Goal: Transaction & Acquisition: Purchase product/service

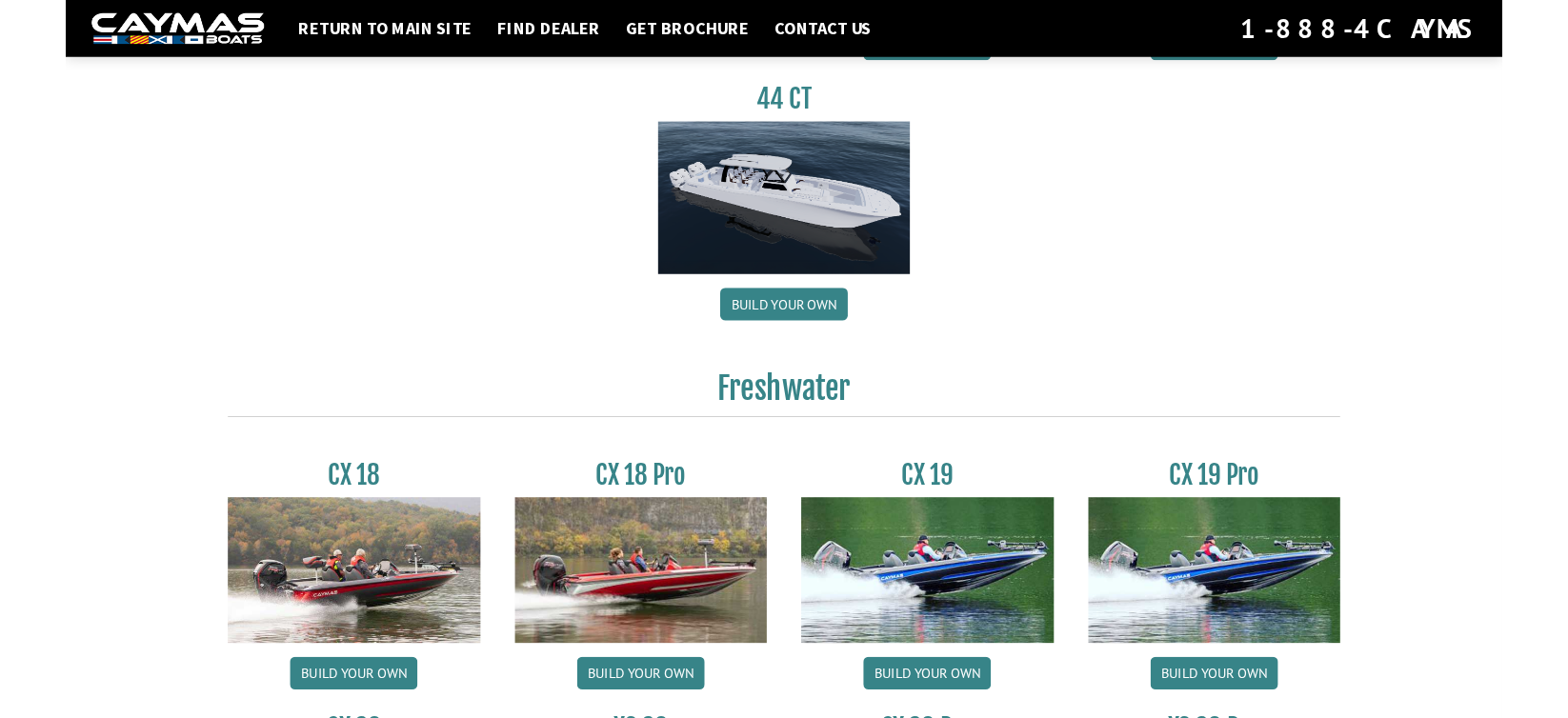
scroll to position [1427, 0]
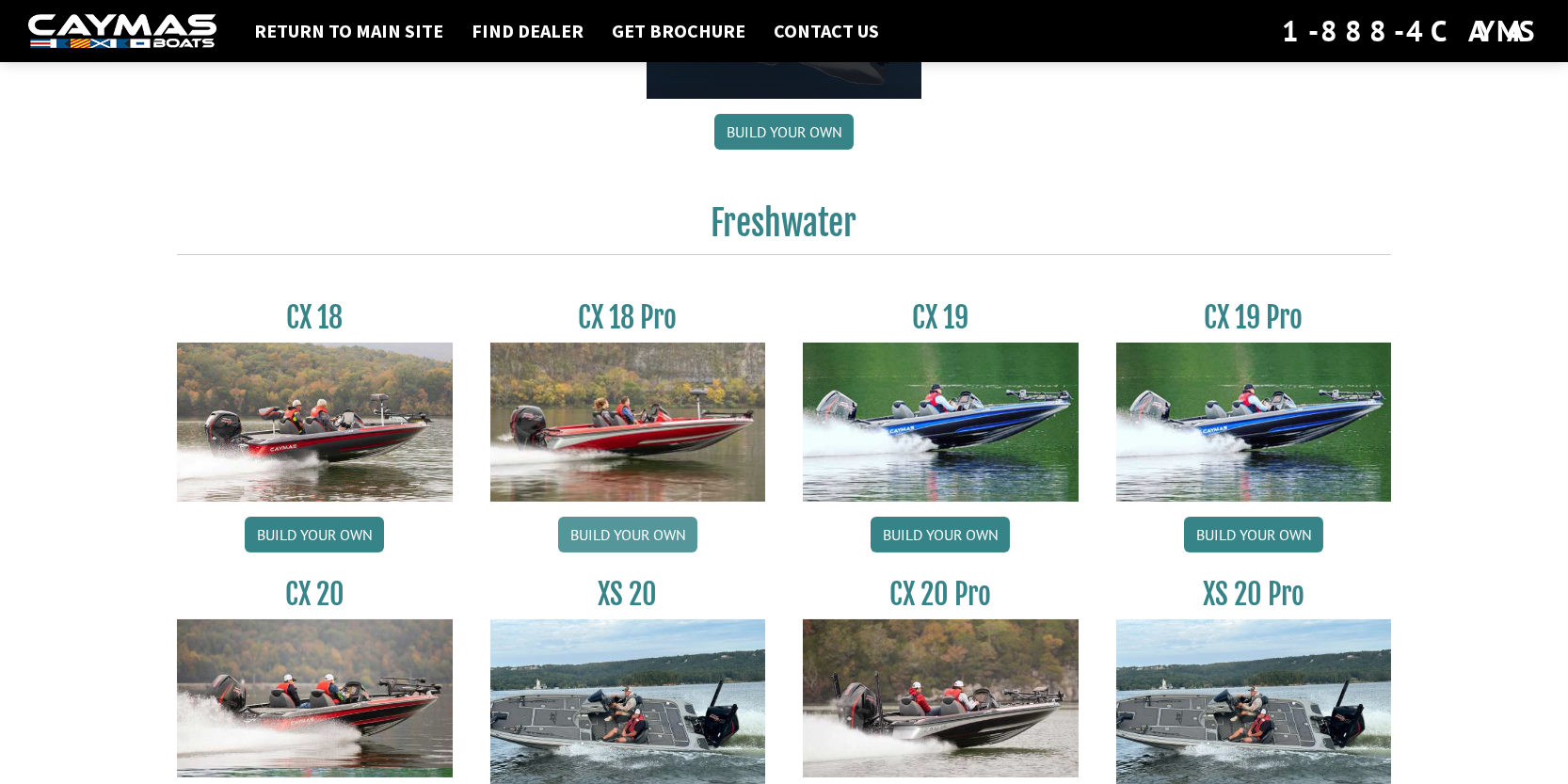
click at [628, 536] on link "Build your own" at bounding box center [628, 534] width 139 height 36
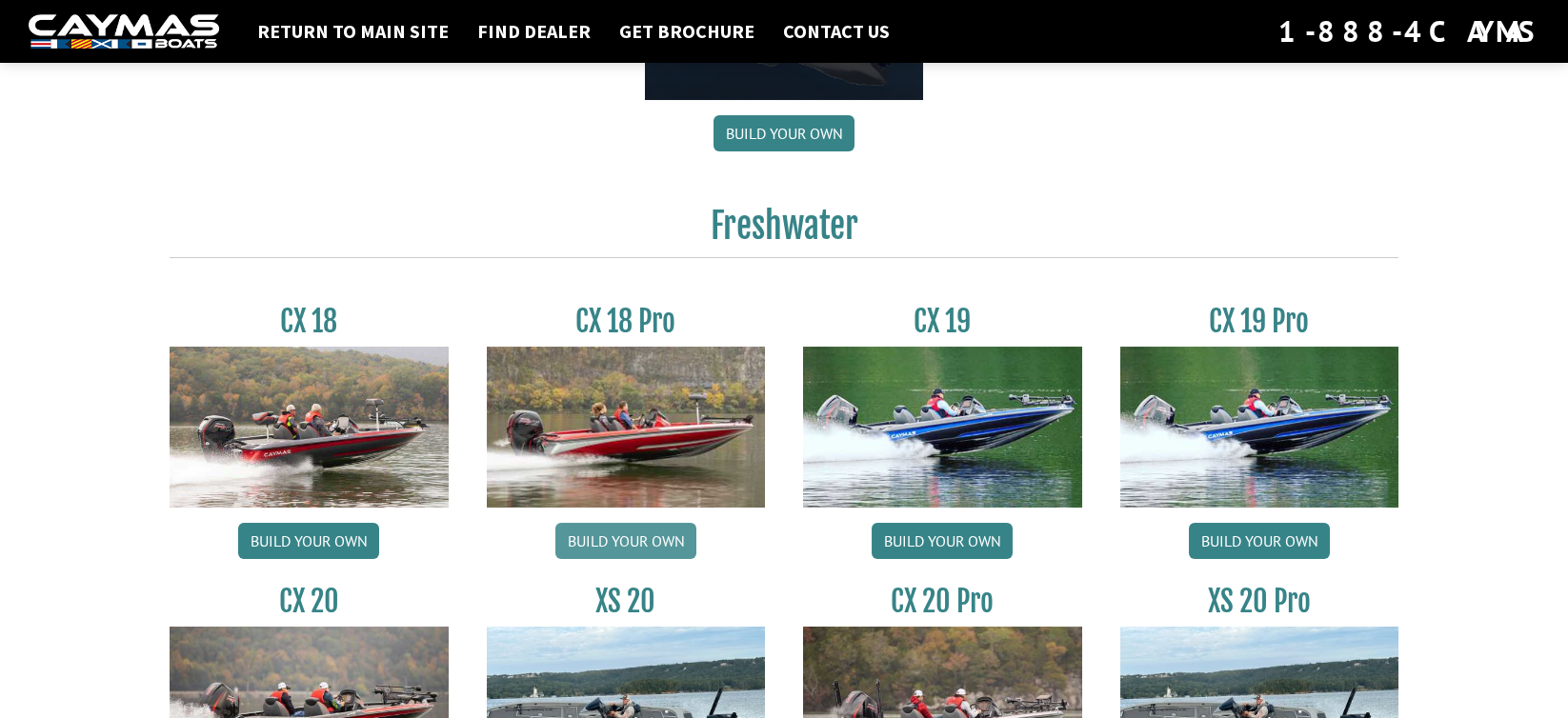
click at [635, 546] on link "Build your own" at bounding box center [626, 541] width 141 height 37
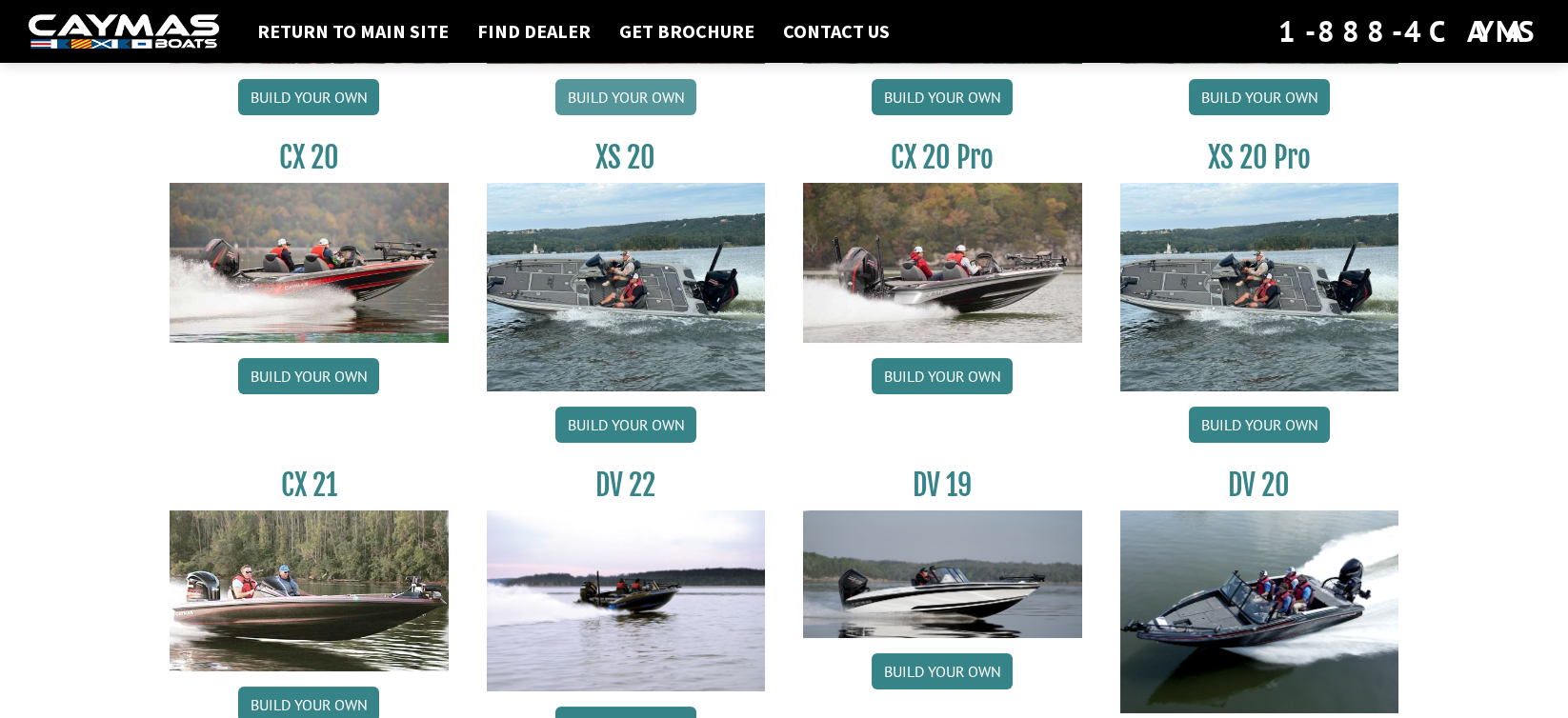
scroll to position [1618, 0]
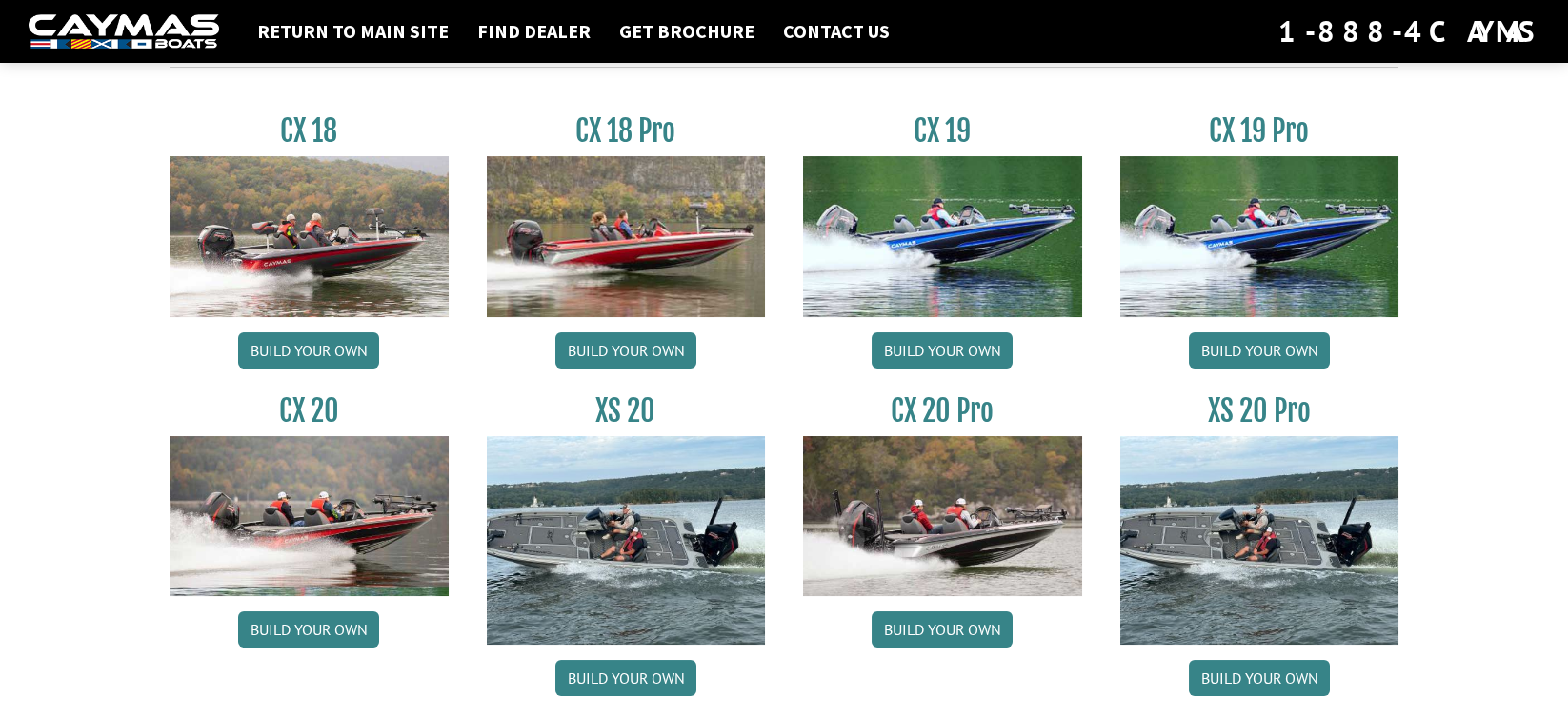
click at [626, 269] on img at bounding box center [626, 236] width 279 height 160
click at [611, 354] on link "Build your own" at bounding box center [626, 351] width 141 height 37
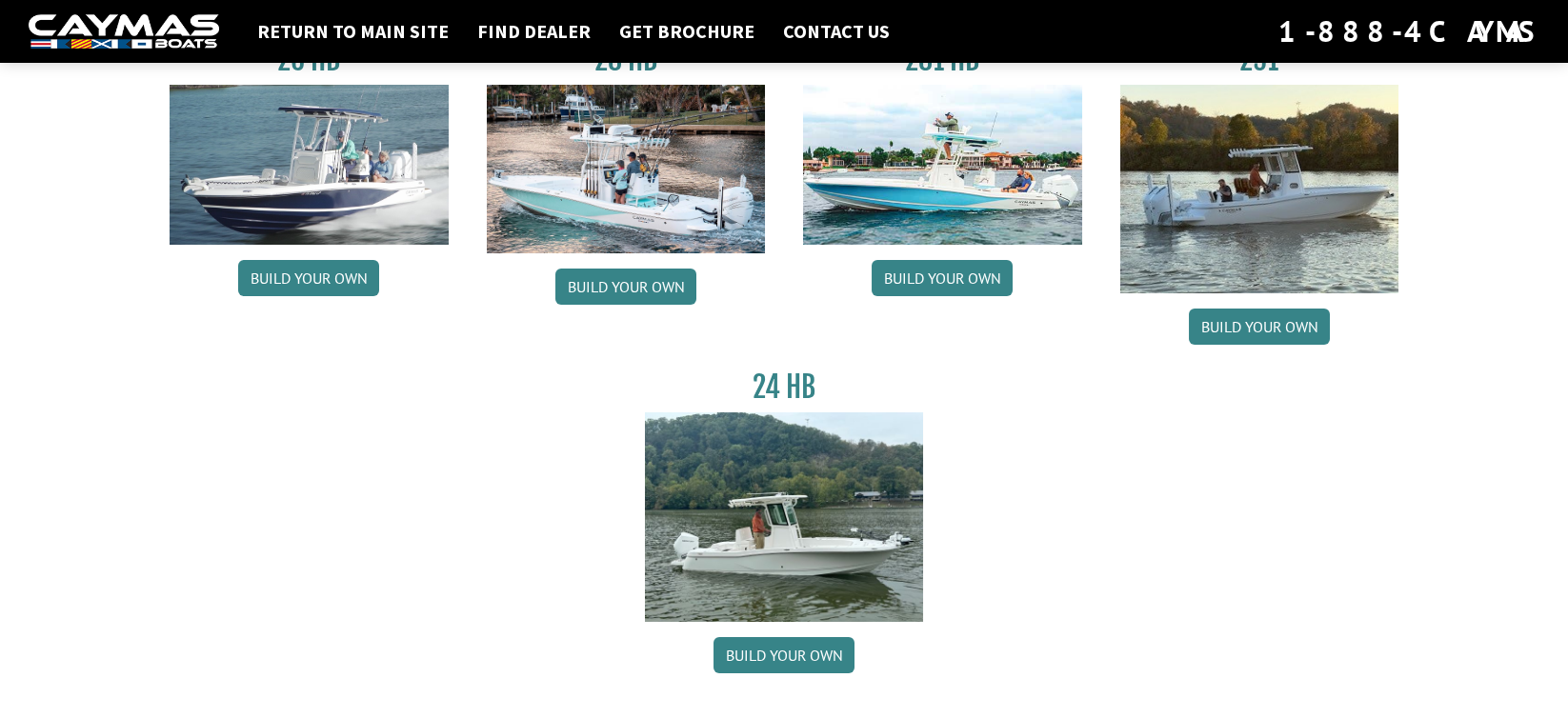
scroll to position [0, 0]
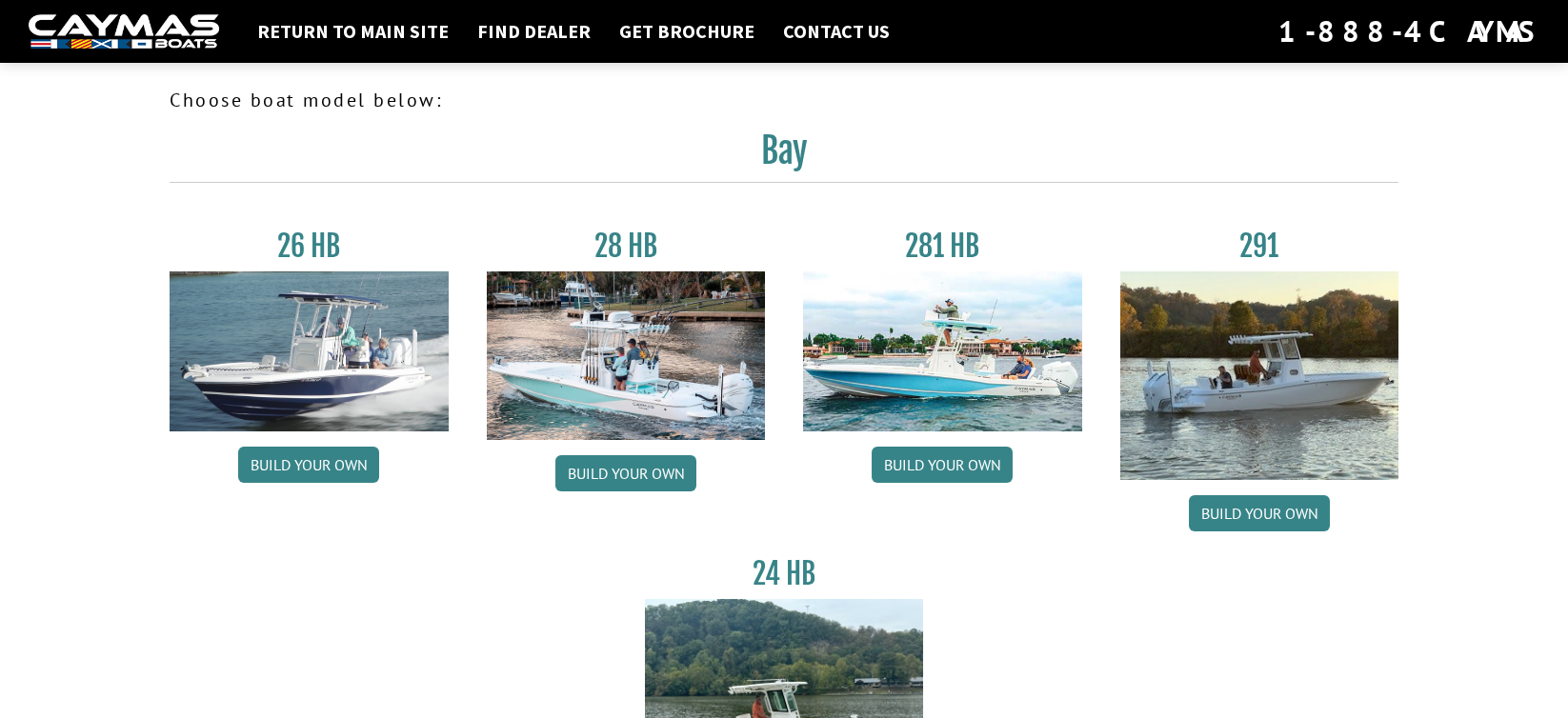
click at [149, 33] on img at bounding box center [124, 32] width 191 height 36
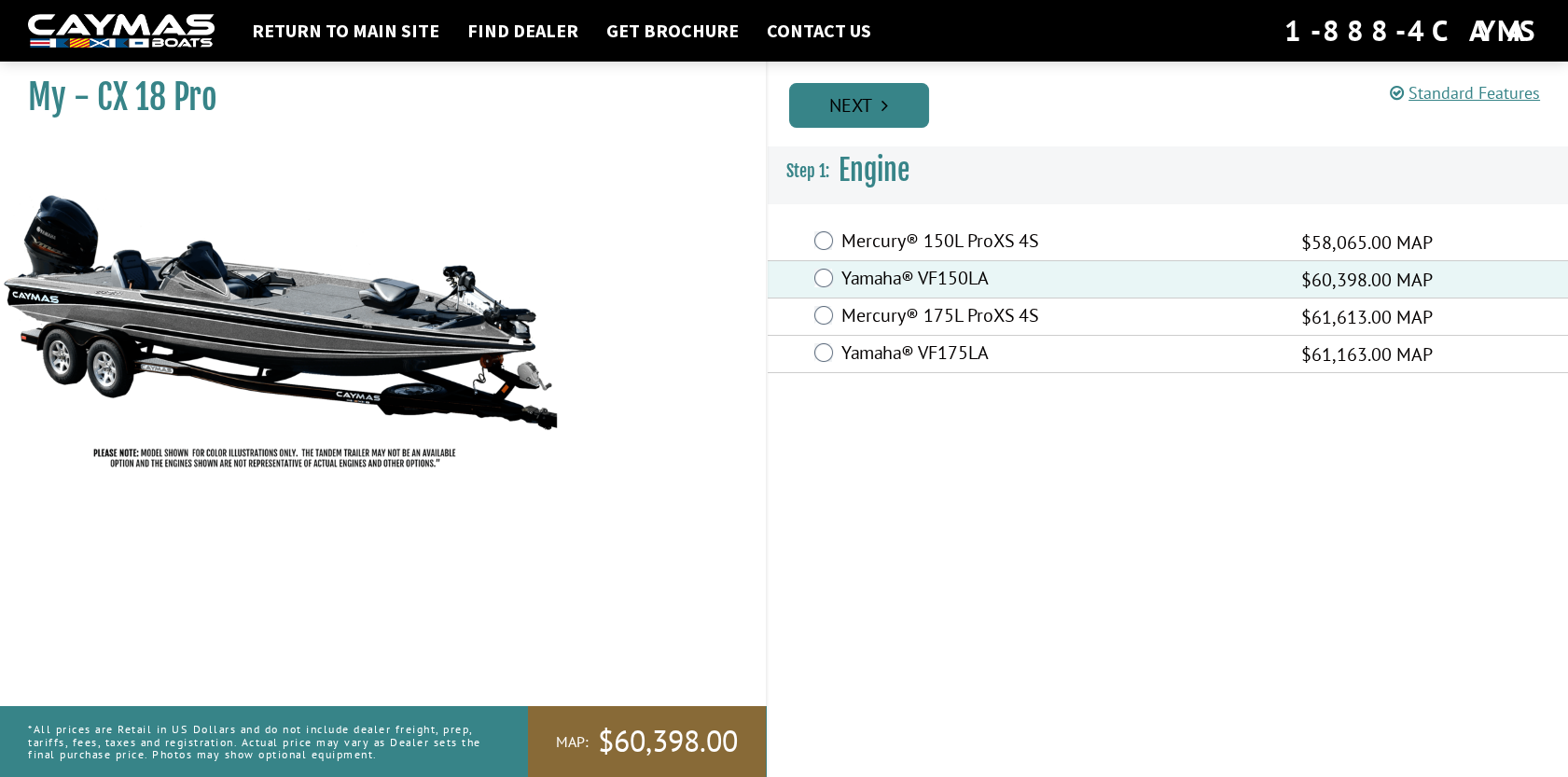
click at [850, 106] on link "Next" at bounding box center [859, 105] width 140 height 44
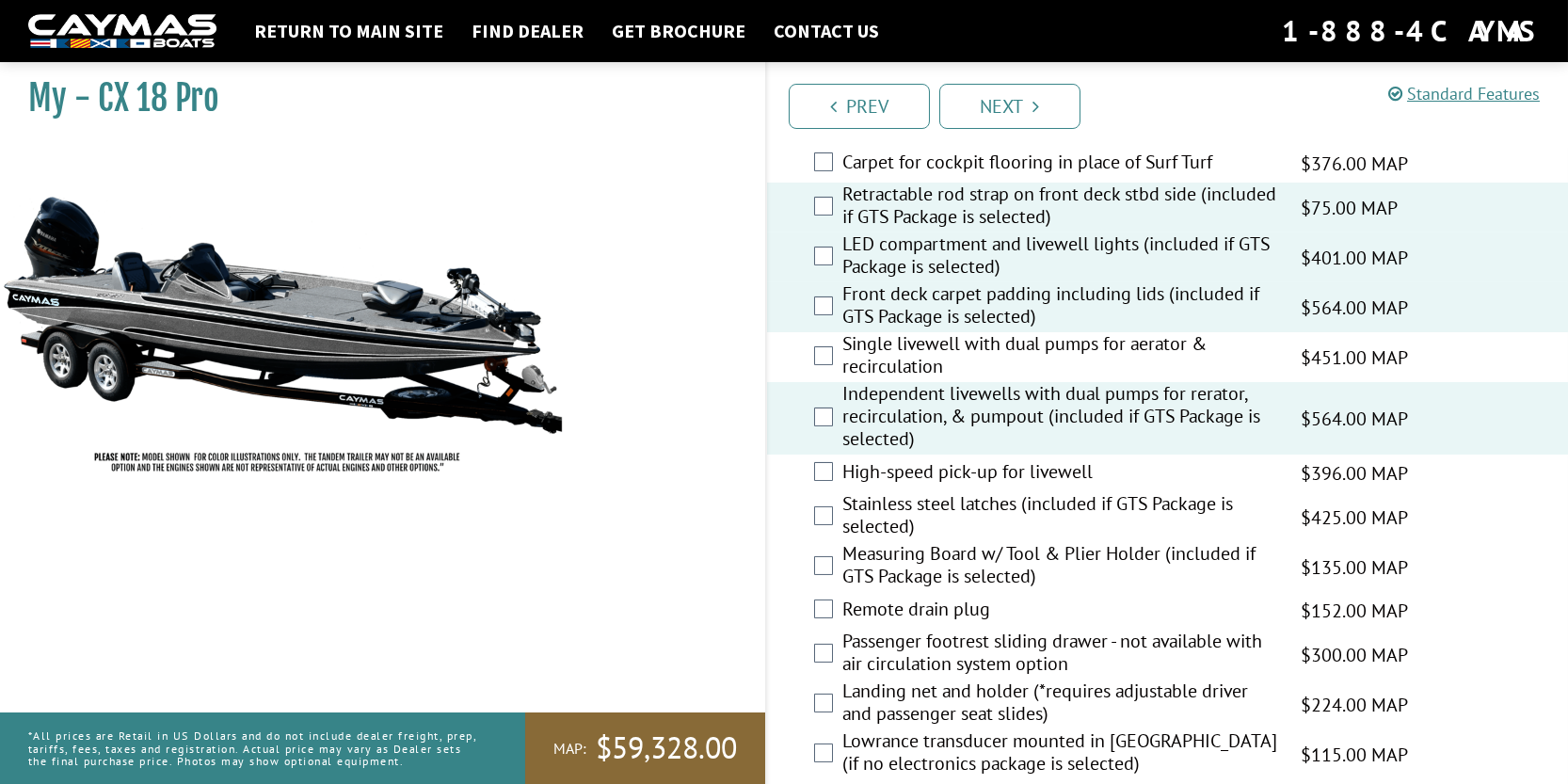
scroll to position [2258, 0]
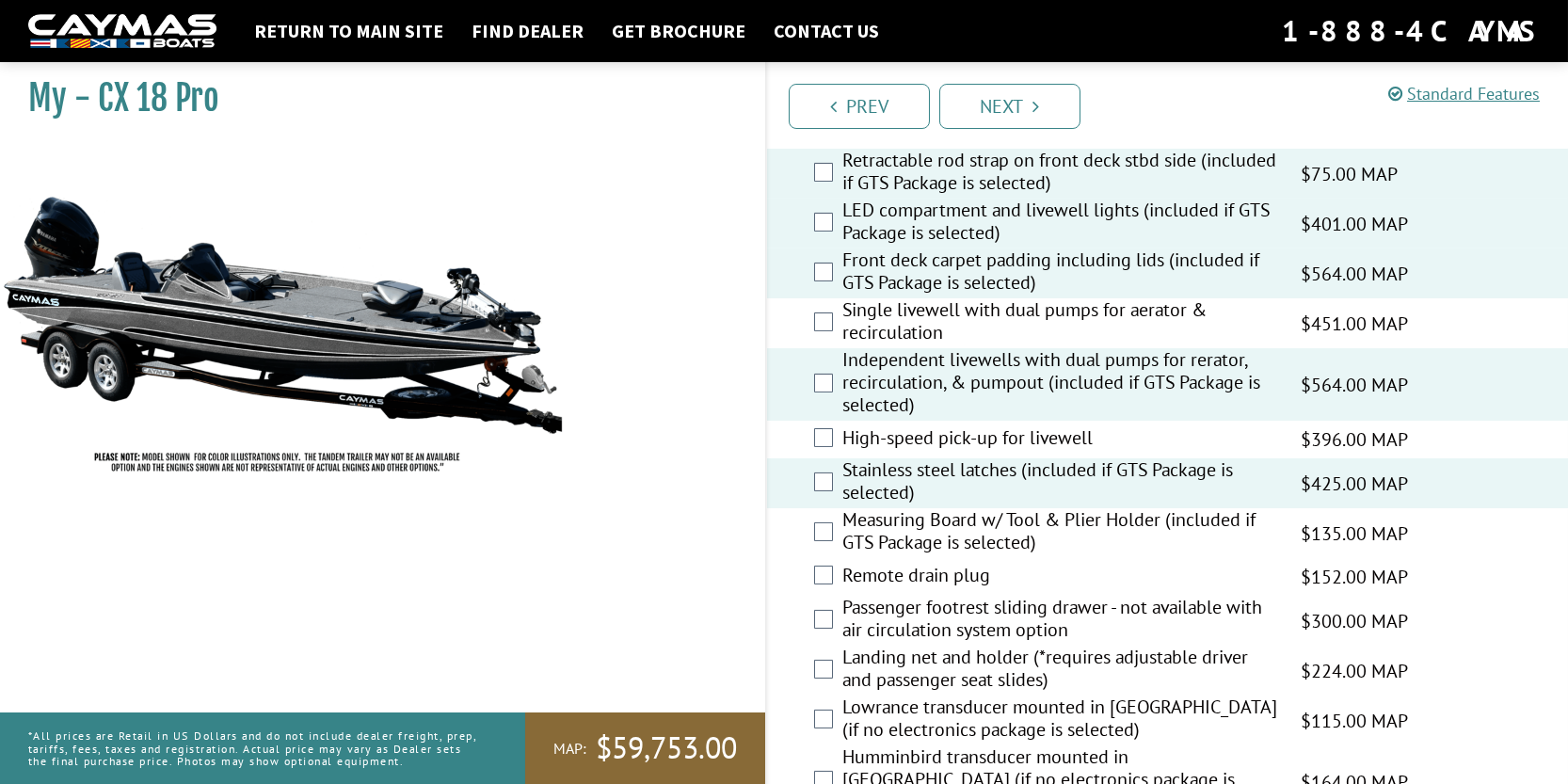
click at [826, 588] on div "Remote drain plug $152.00 MAP $180.00 MSRP" at bounding box center [1168, 577] width 801 height 38
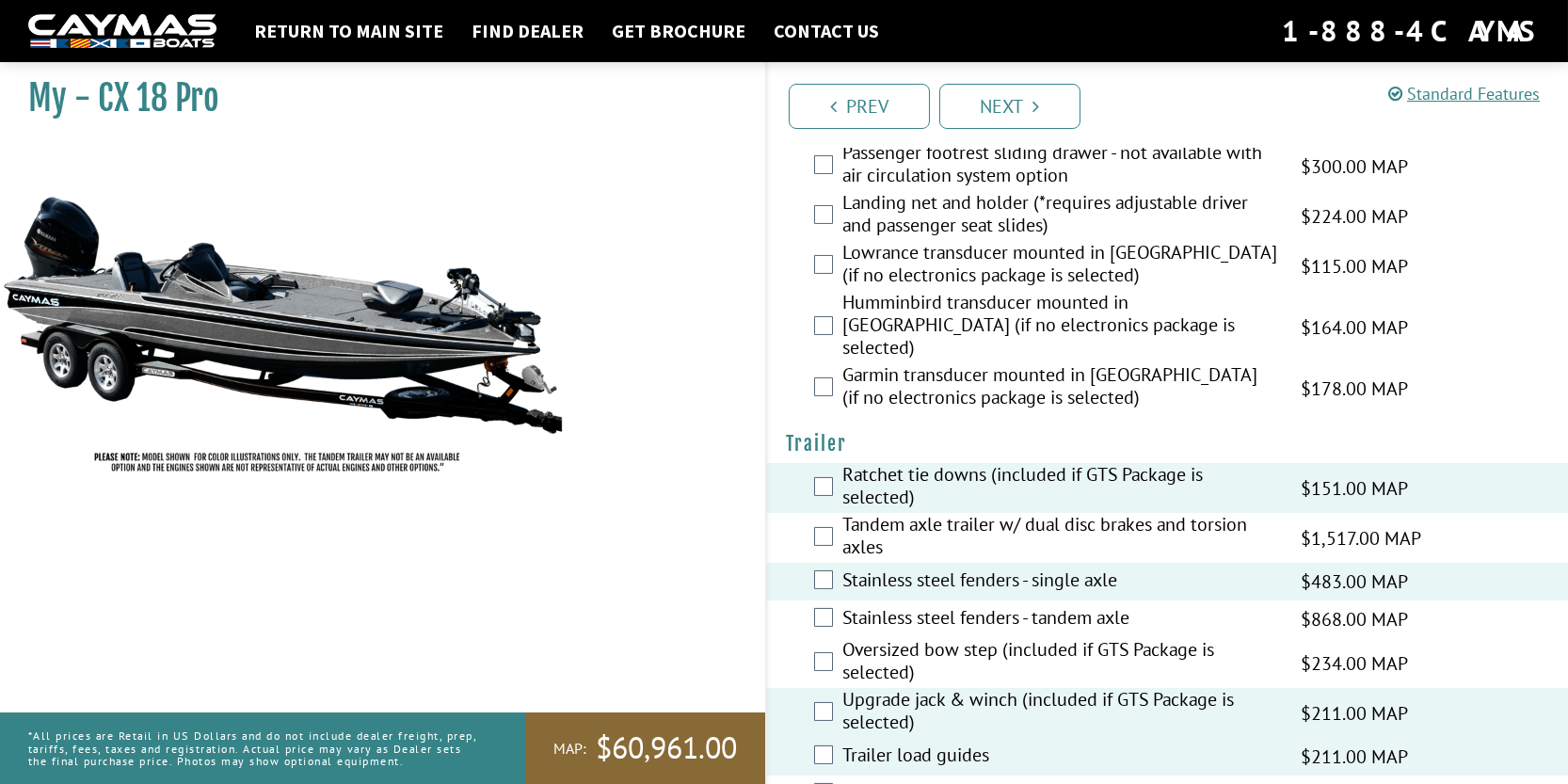
scroll to position [2758, 0]
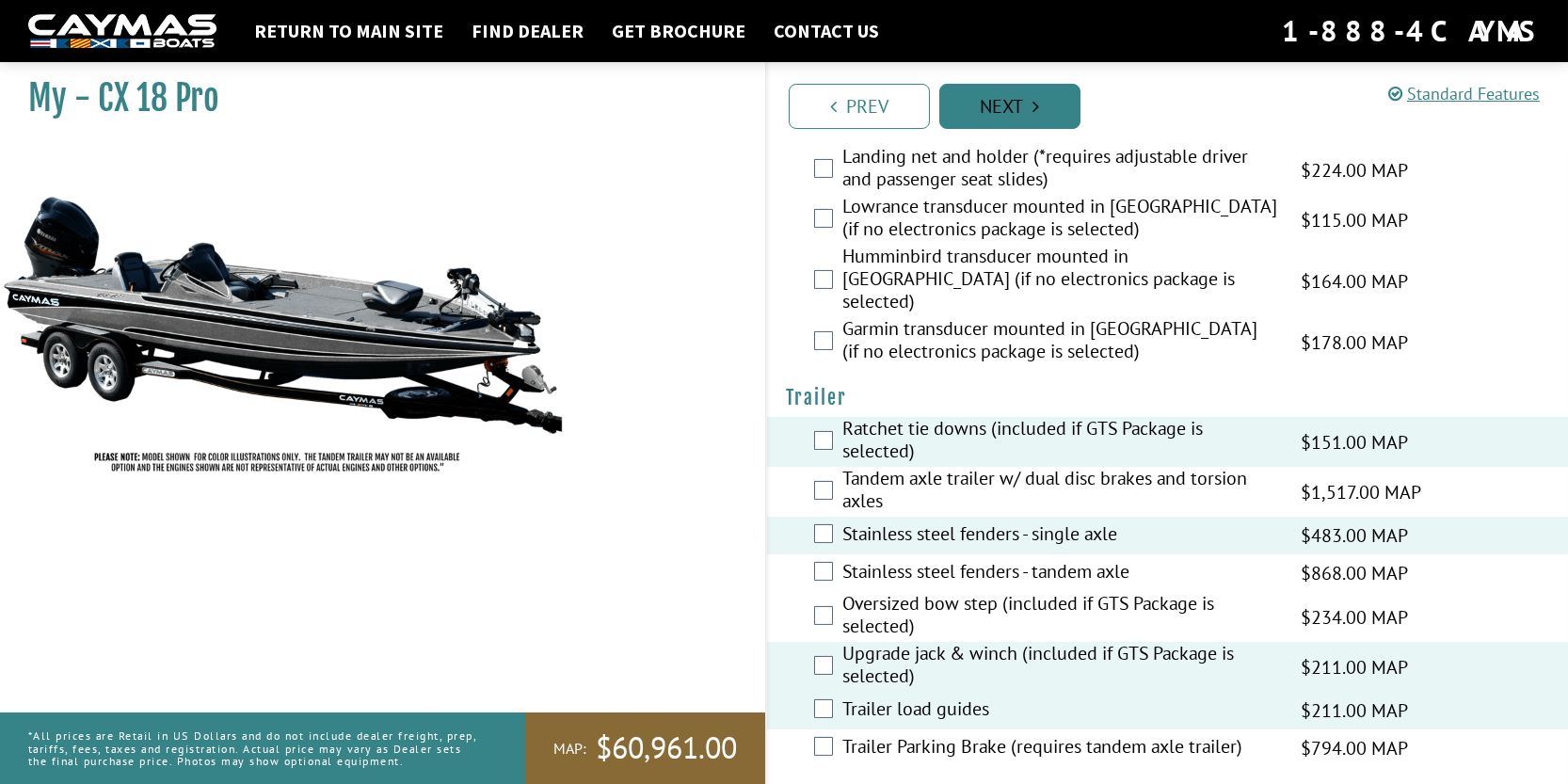
click at [993, 106] on link "Next" at bounding box center [1010, 106] width 141 height 45
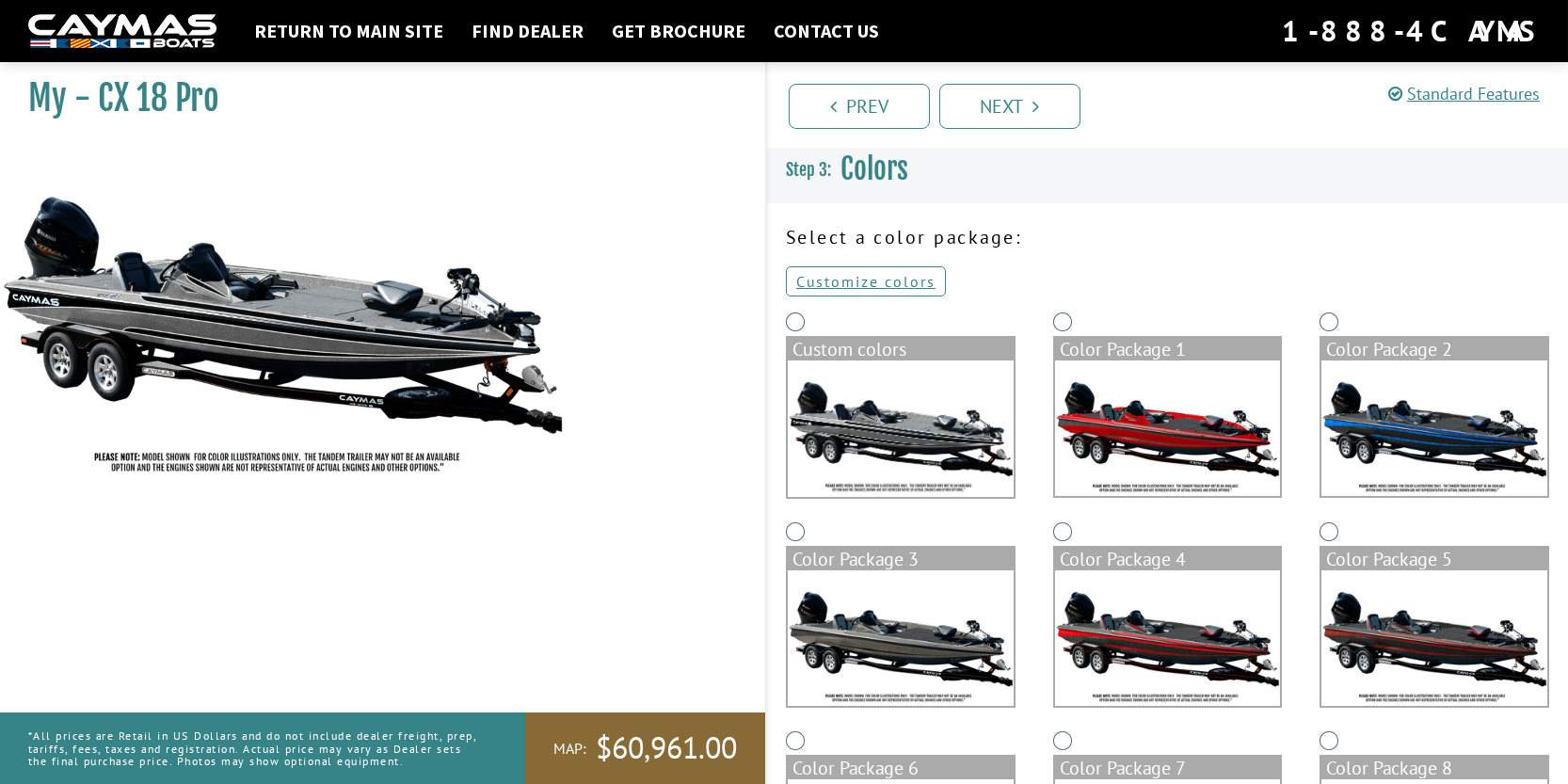
scroll to position [0, 0]
click at [1170, 433] on img at bounding box center [1168, 429] width 226 height 135
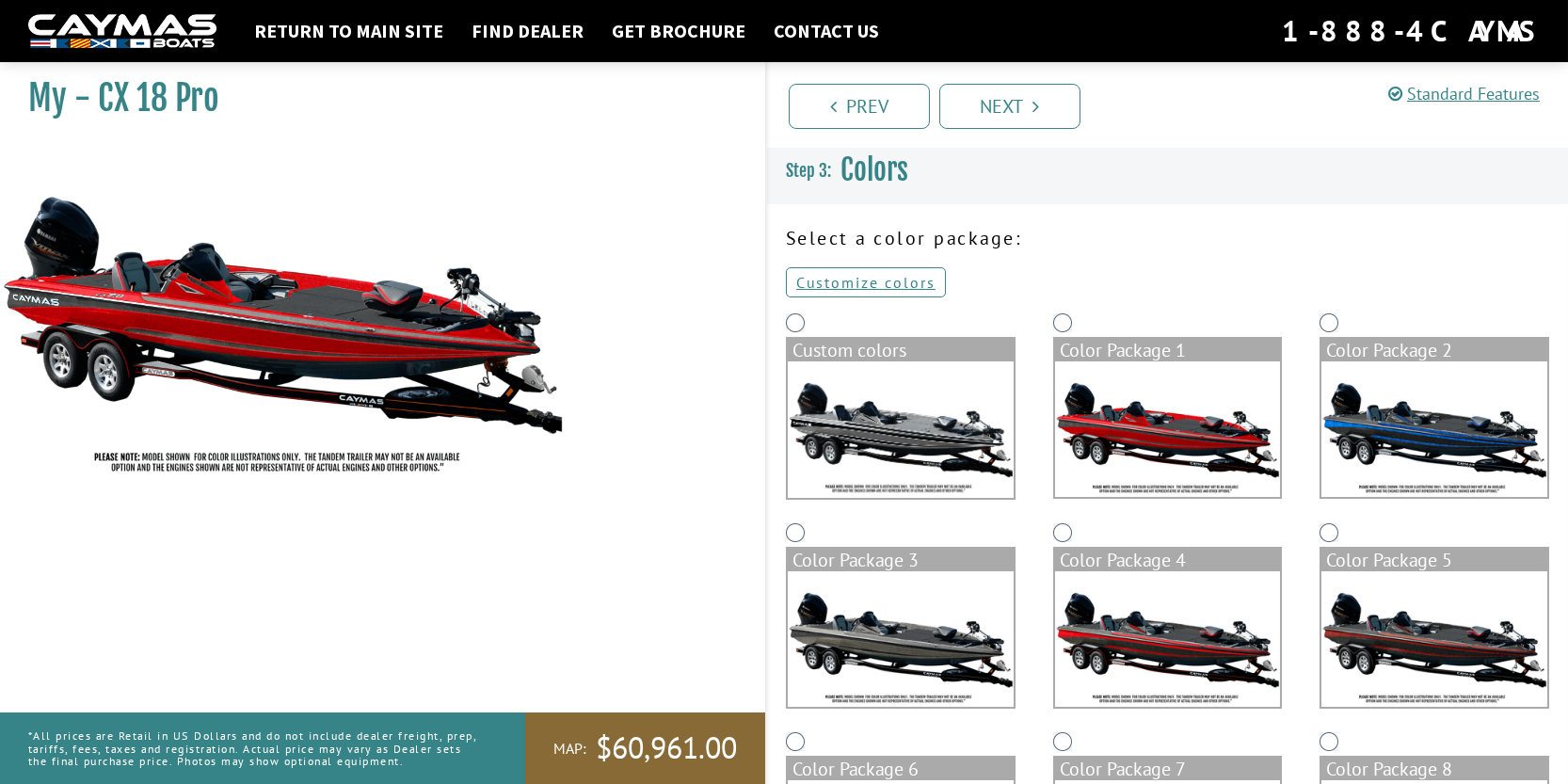
click at [962, 650] on img at bounding box center [901, 638] width 226 height 135
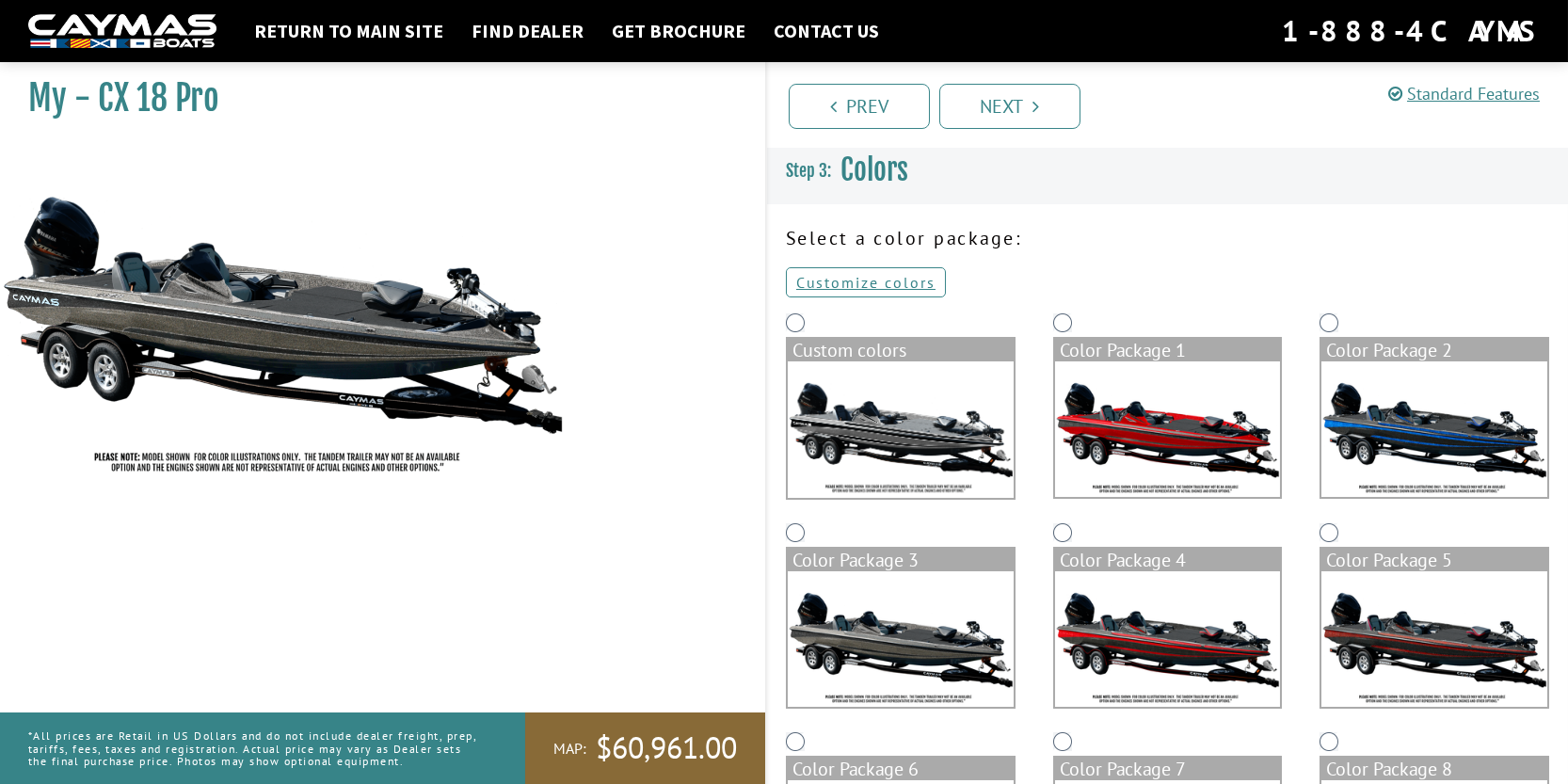
click at [1467, 634] on img at bounding box center [1435, 638] width 226 height 135
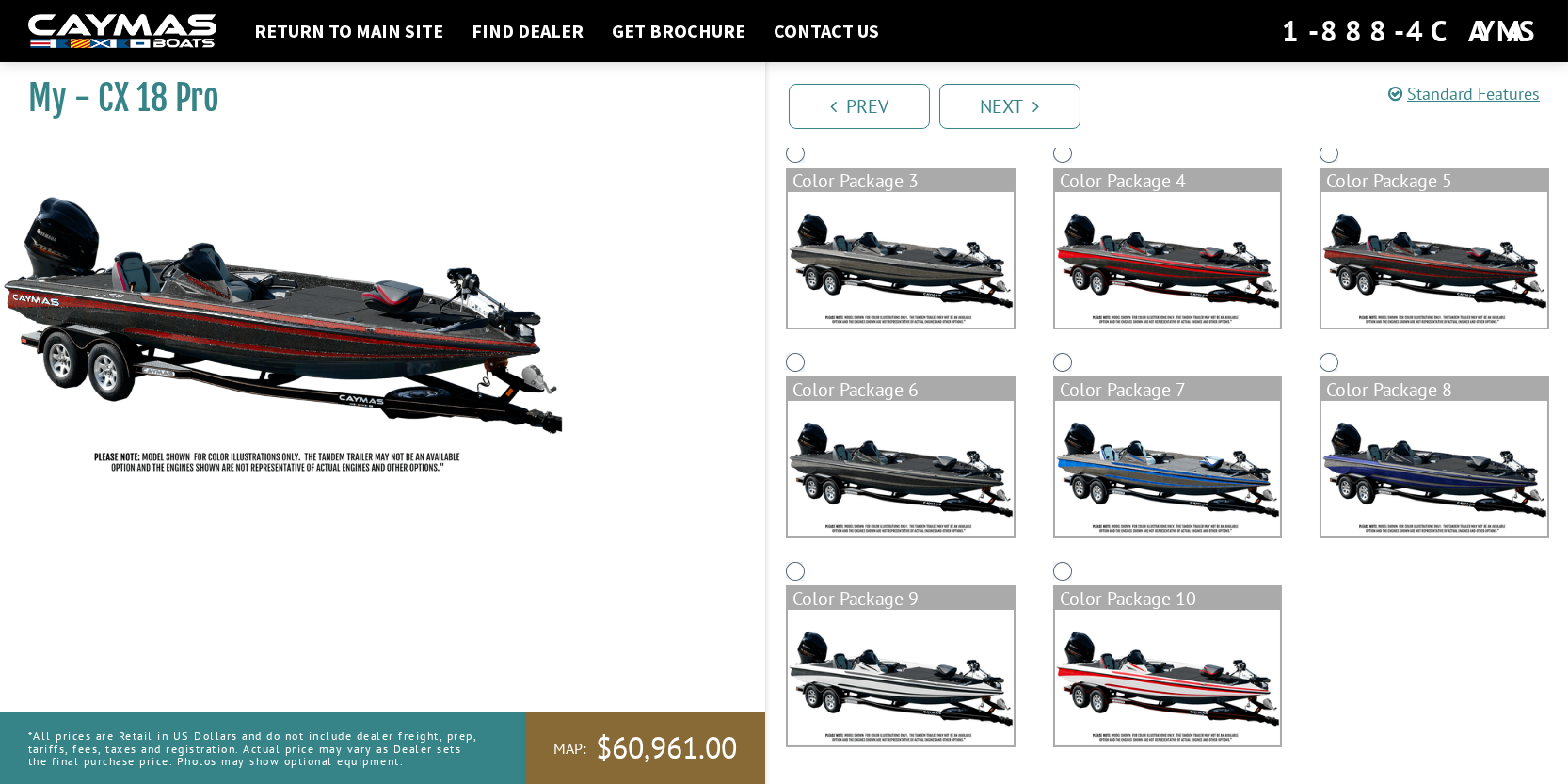
scroll to position [380, 0]
click at [900, 680] on img at bounding box center [901, 677] width 226 height 135
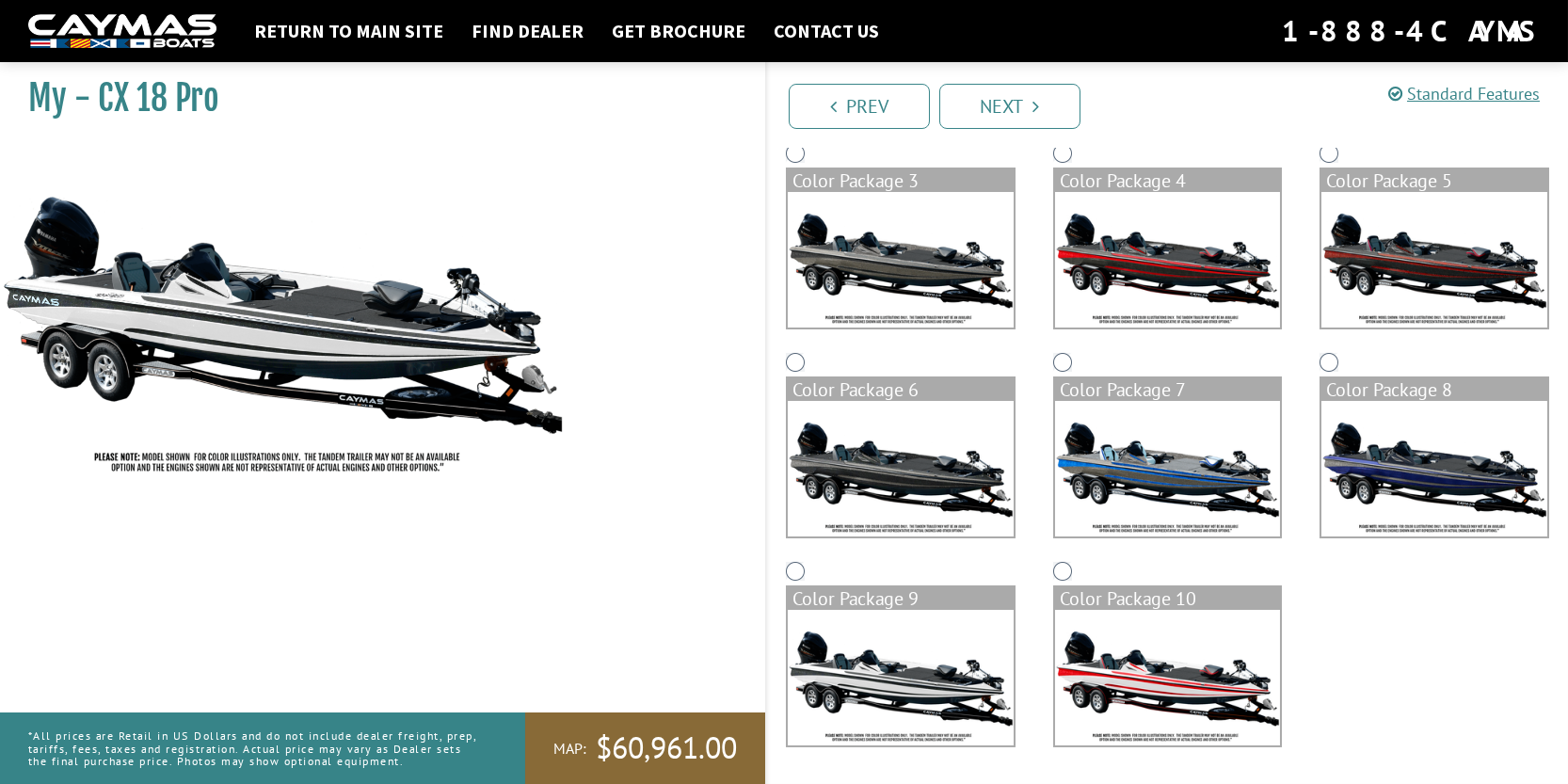
click at [1156, 683] on img at bounding box center [1168, 677] width 226 height 135
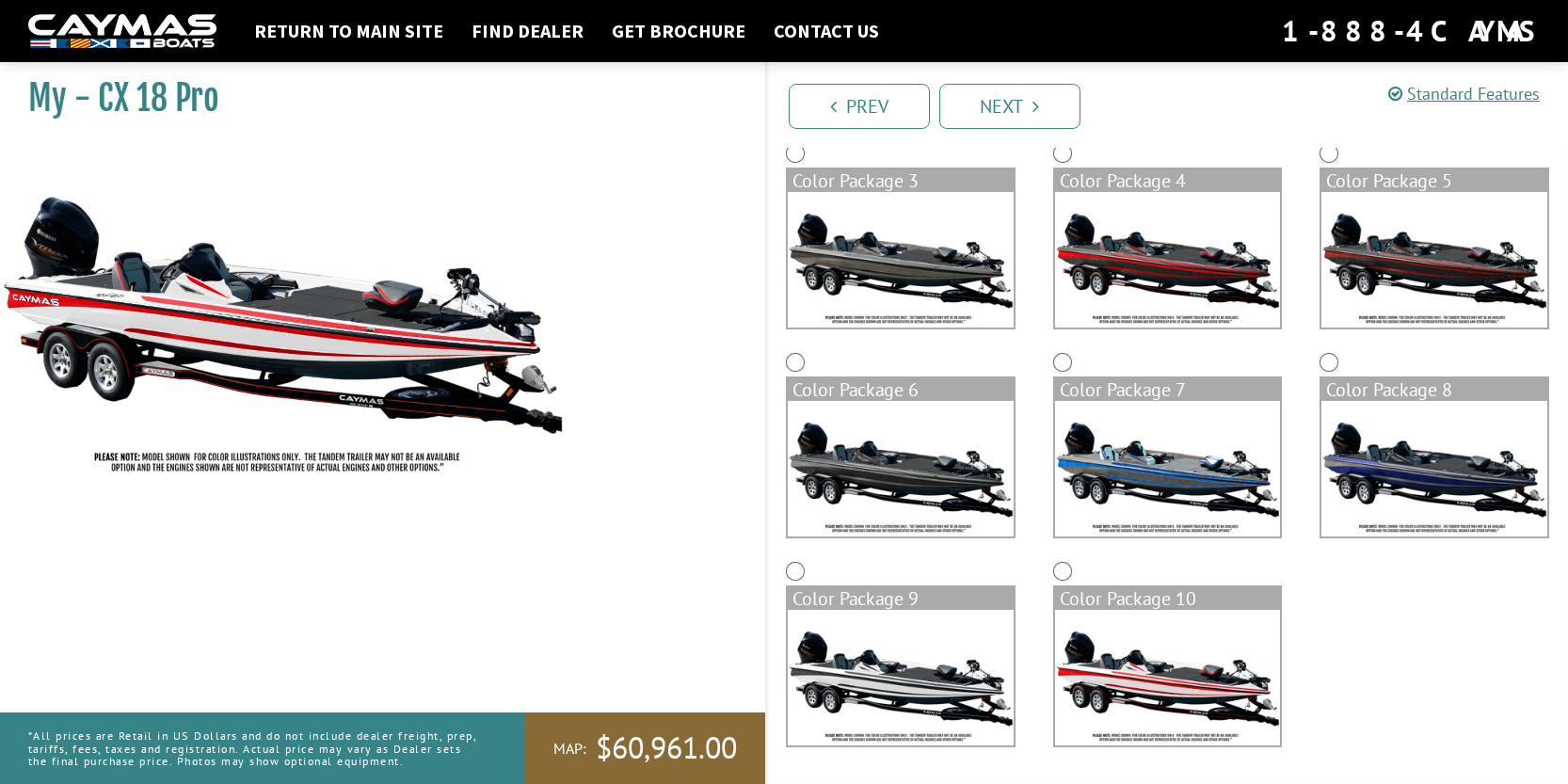
click at [936, 678] on img at bounding box center [901, 677] width 226 height 135
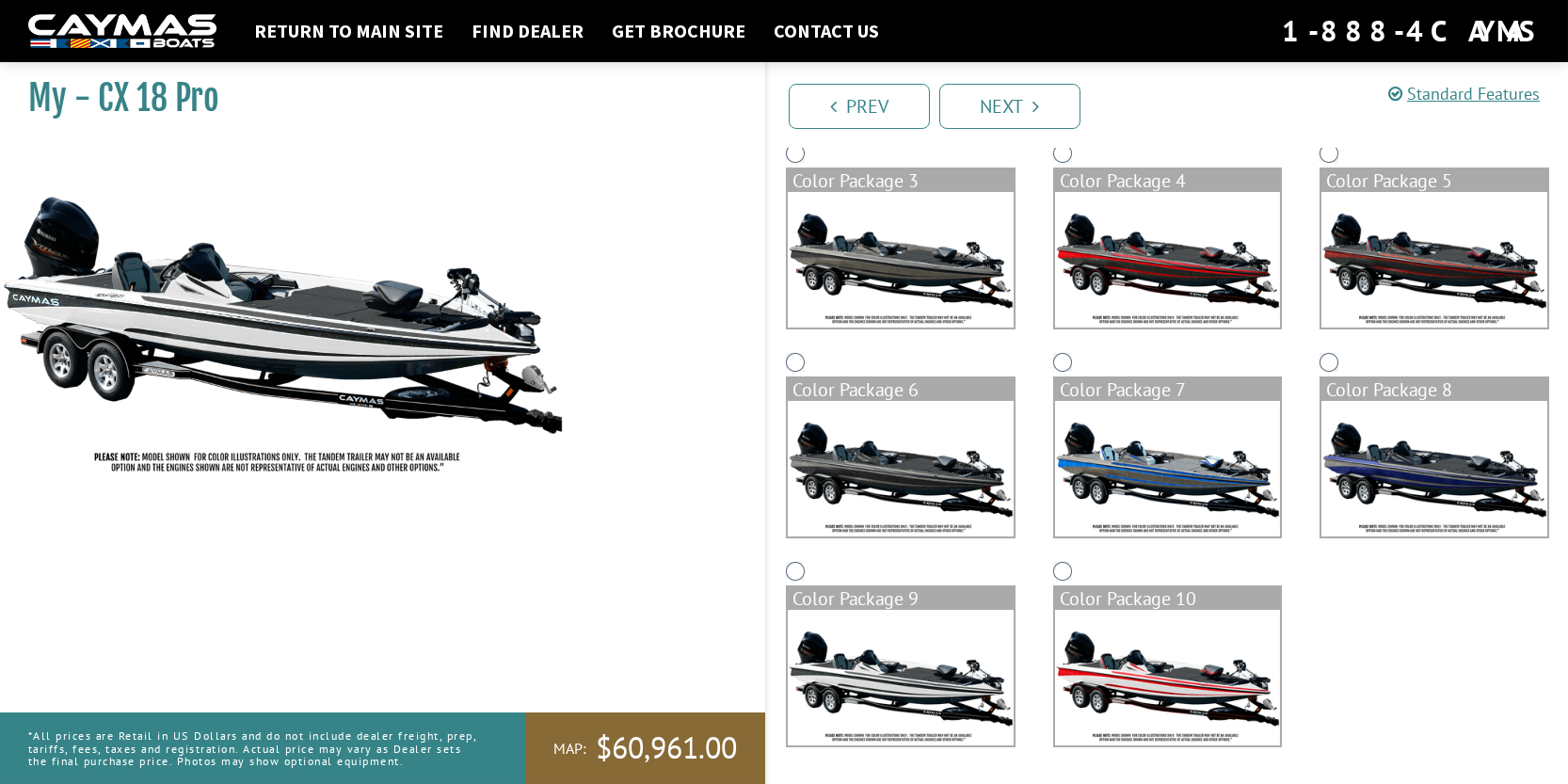
click at [1171, 675] on img at bounding box center [1168, 677] width 226 height 135
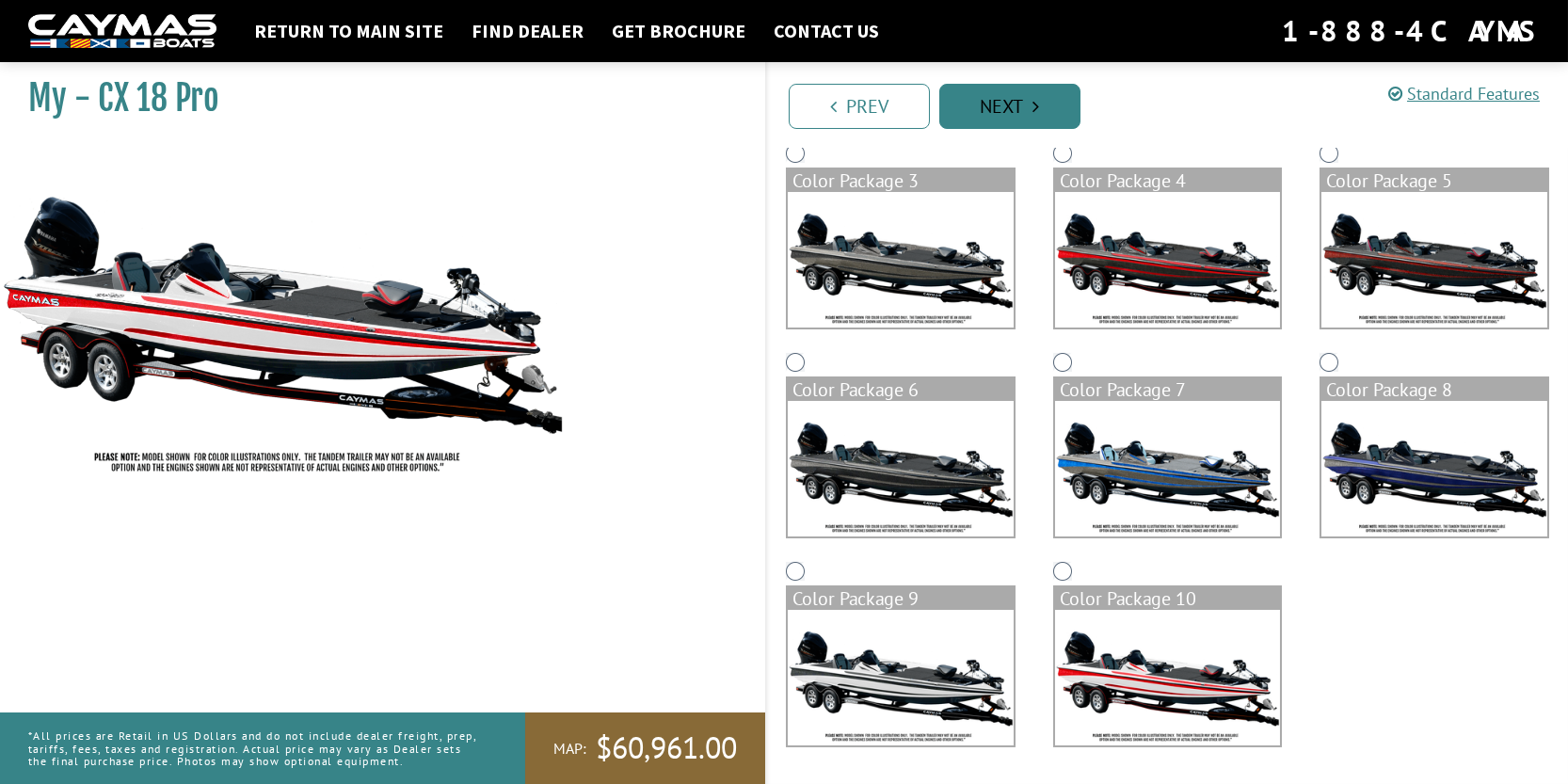
click at [1042, 117] on link "Next" at bounding box center [1010, 106] width 141 height 45
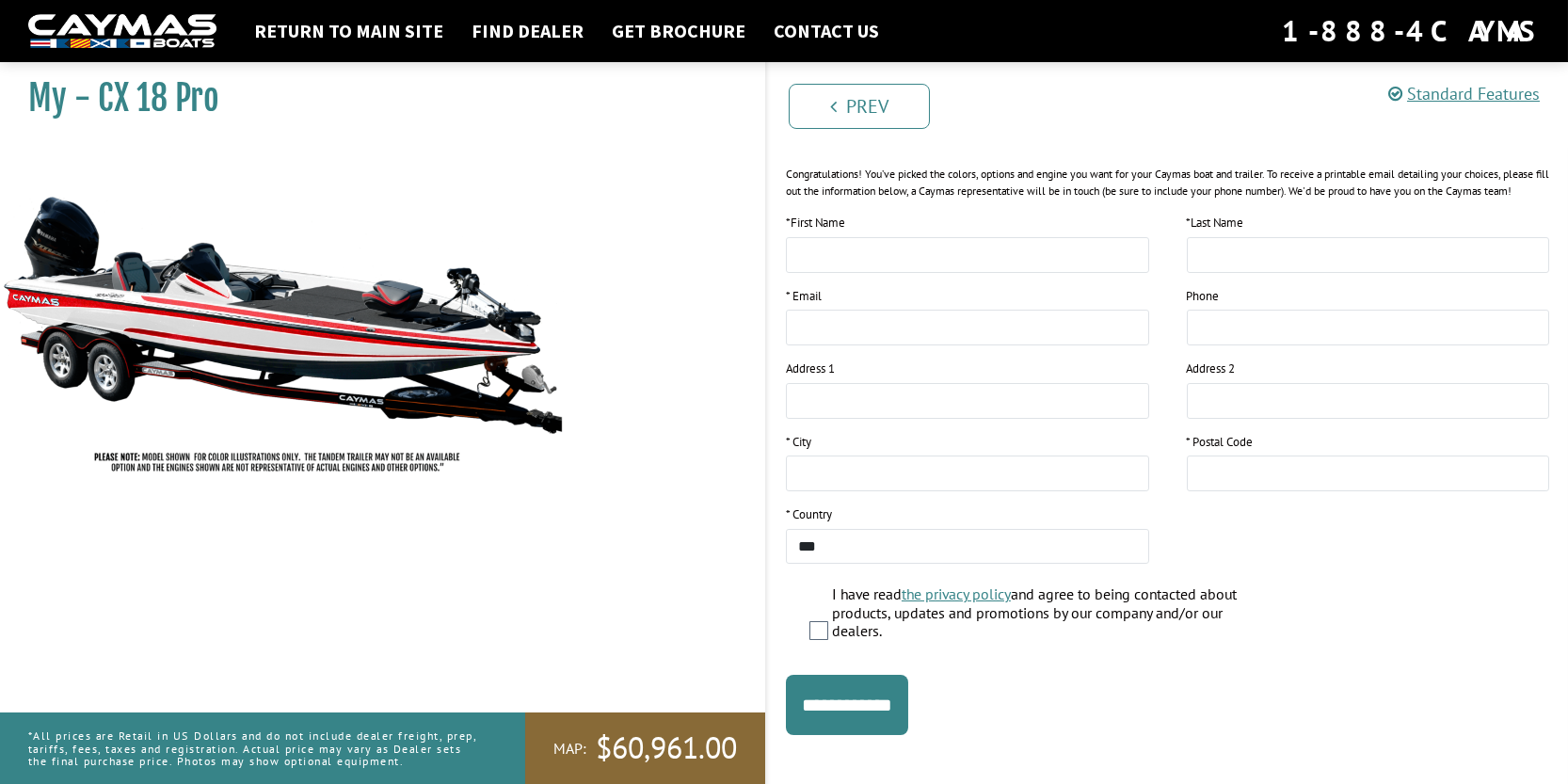
scroll to position [265, 0]
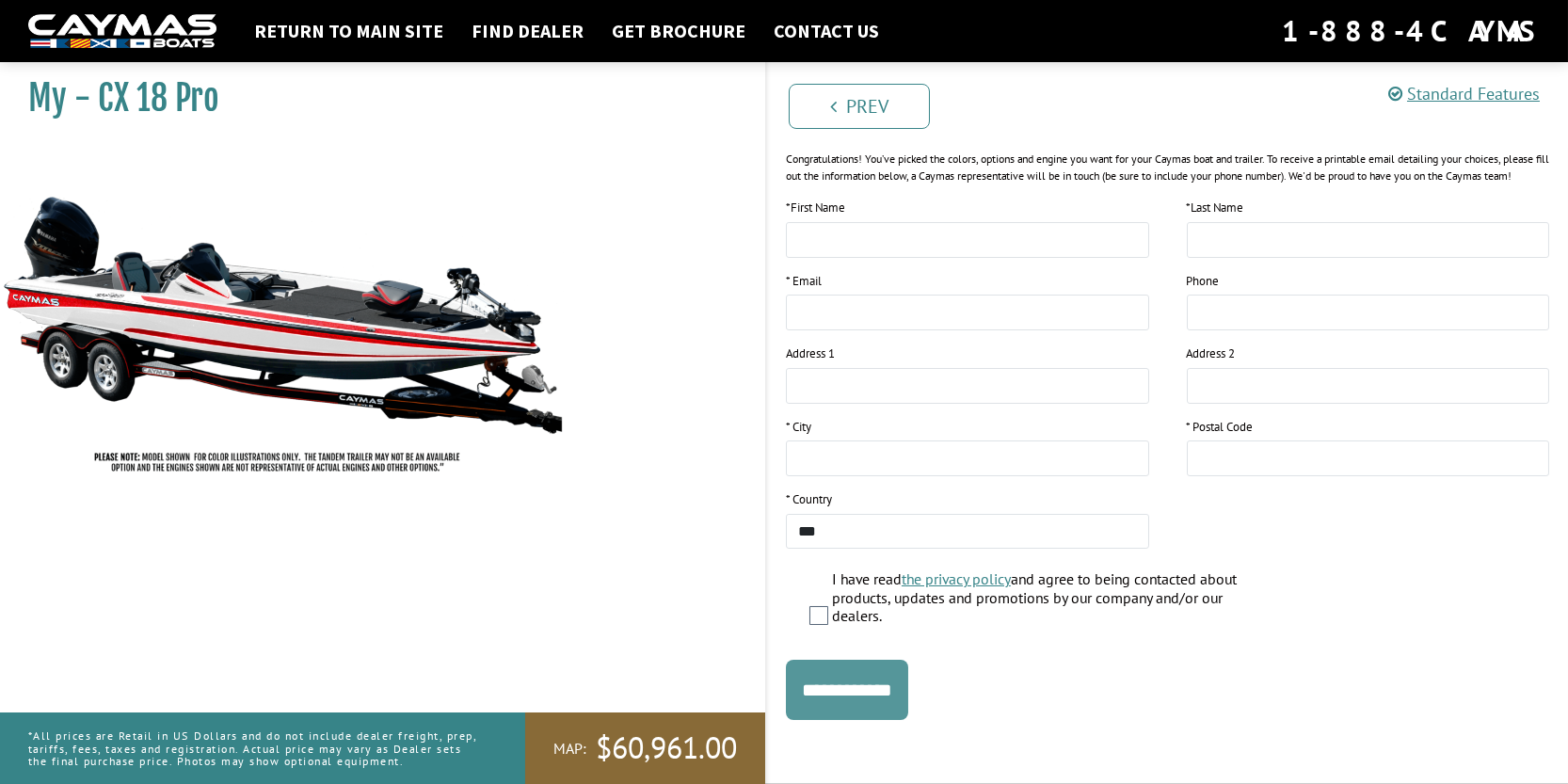
click at [875, 687] on input "**********" at bounding box center [847, 689] width 122 height 60
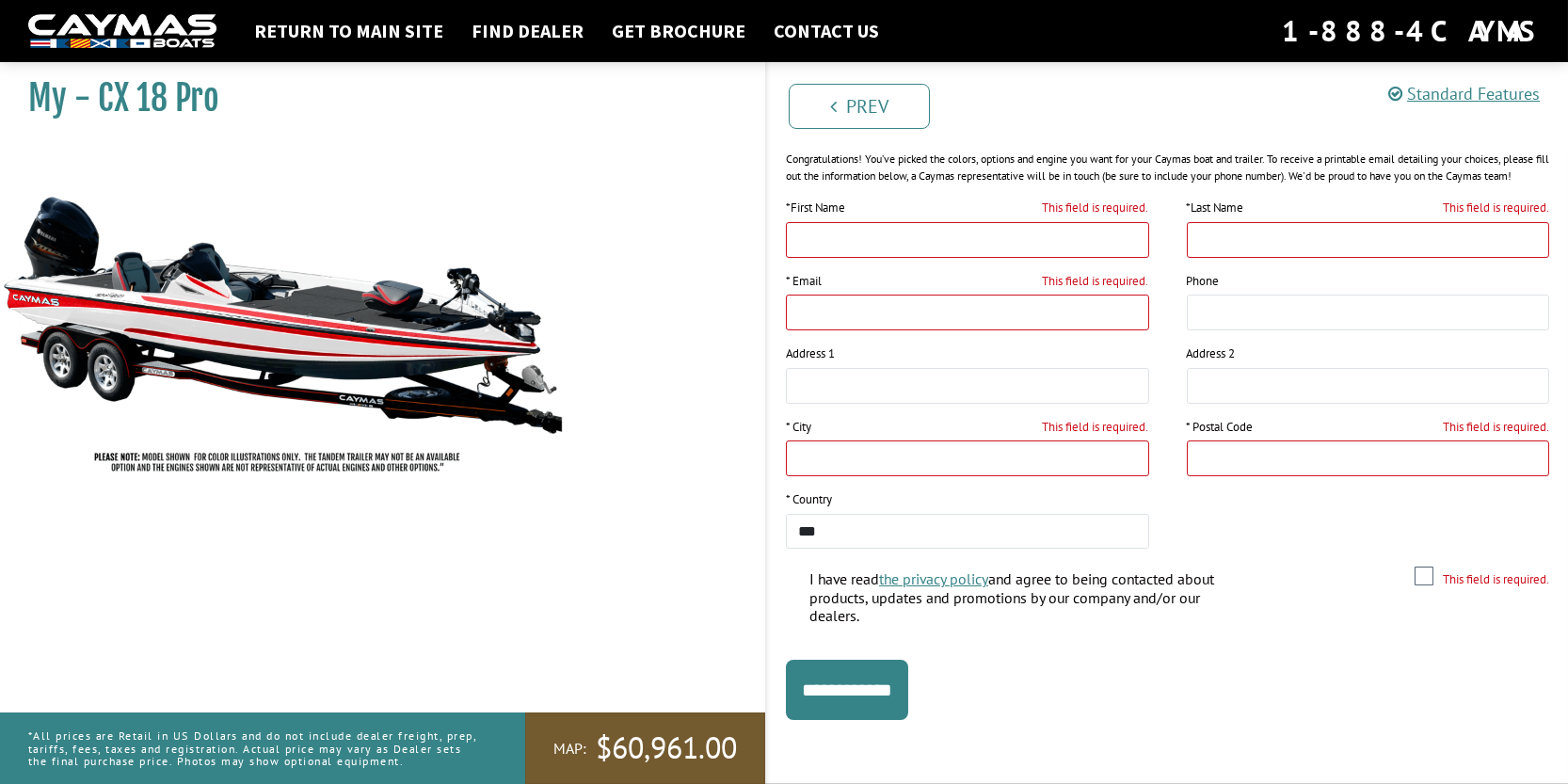
click at [666, 729] on span "$60,961.00" at bounding box center [666, 747] width 141 height 39
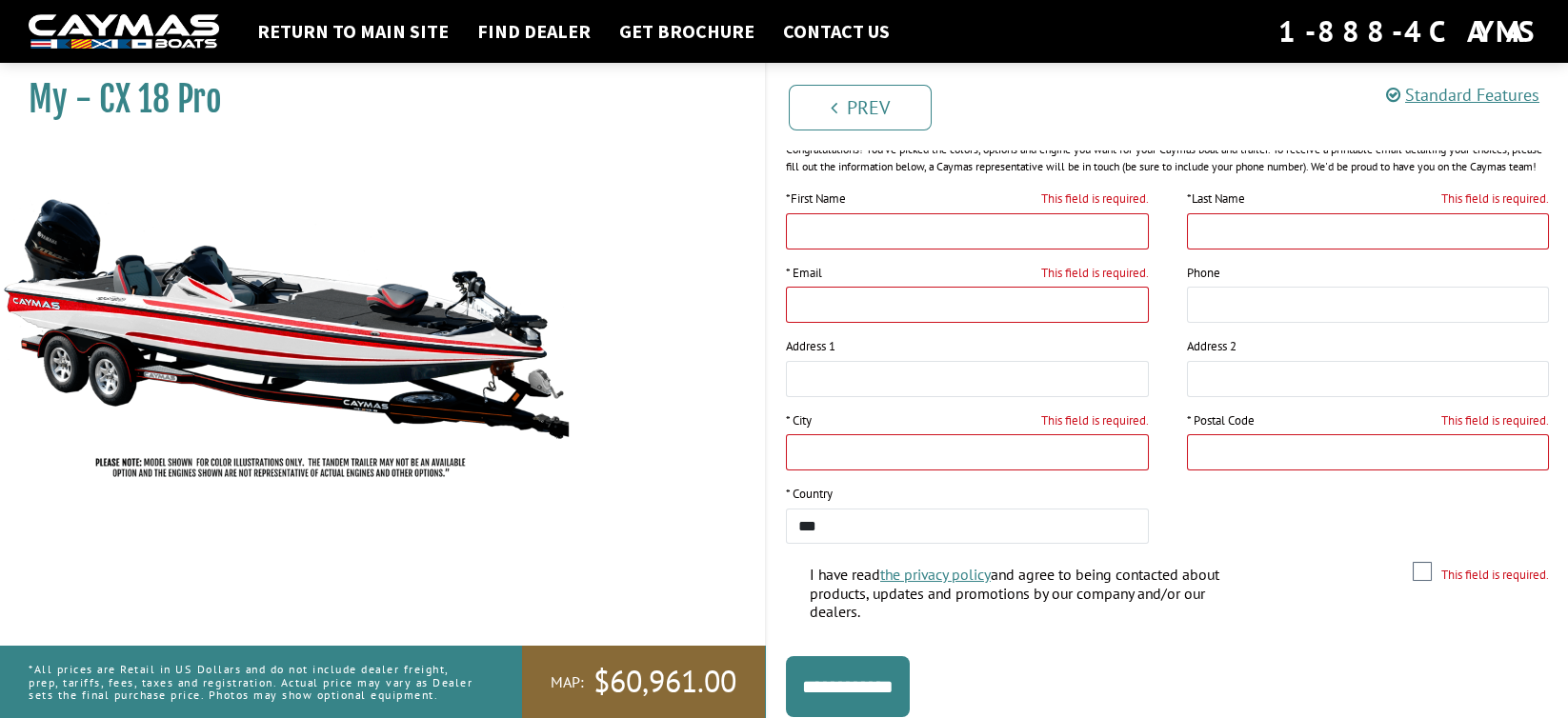
scroll to position [268, 0]
